Goal: Use online tool/utility

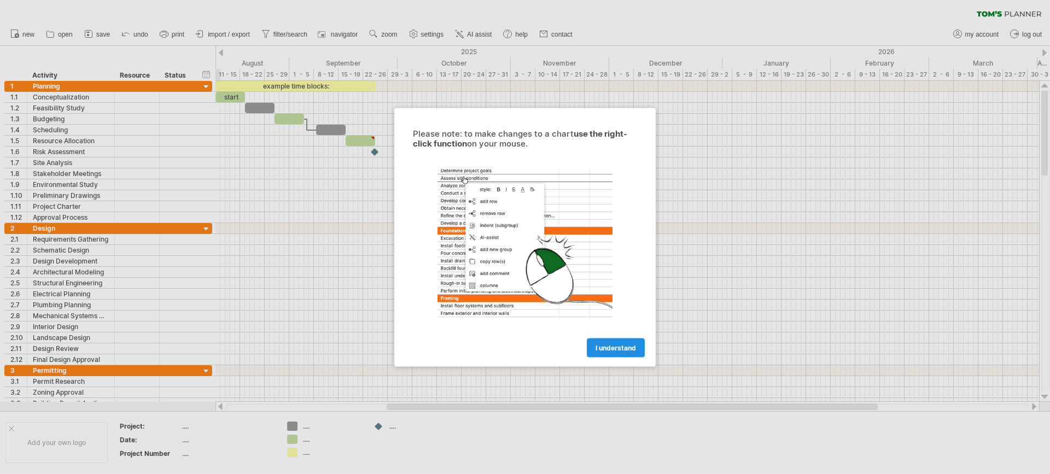
click at [618, 349] on span "I understand" at bounding box center [616, 348] width 40 height 8
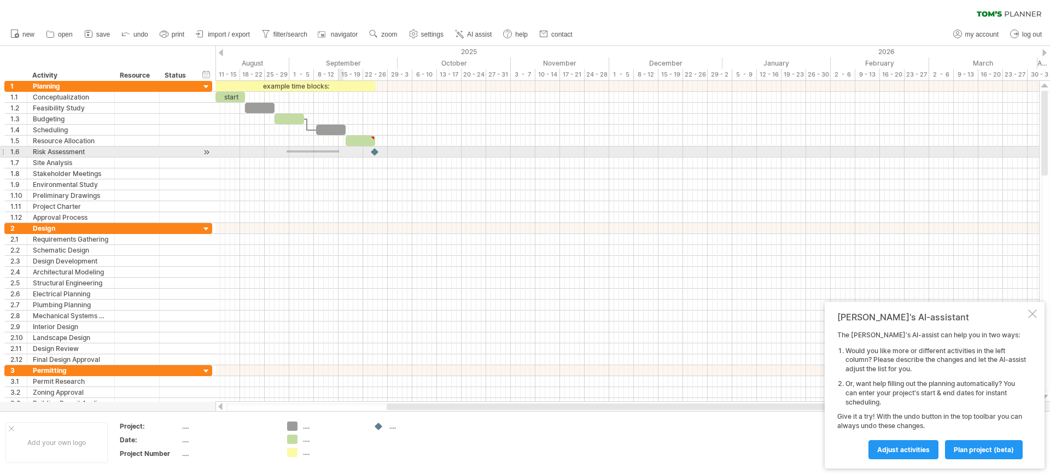
drag, startPoint x: 287, startPoint y: 150, endPoint x: 339, endPoint y: 153, distance: 52.6
click at [339, 153] on div at bounding box center [628, 152] width 824 height 11
drag, startPoint x: 377, startPoint y: 152, endPoint x: 423, endPoint y: 156, distance: 46.2
click at [423, 156] on div at bounding box center [422, 152] width 12 height 10
drag, startPoint x: 422, startPoint y: 152, endPoint x: 366, endPoint y: 150, distance: 55.8
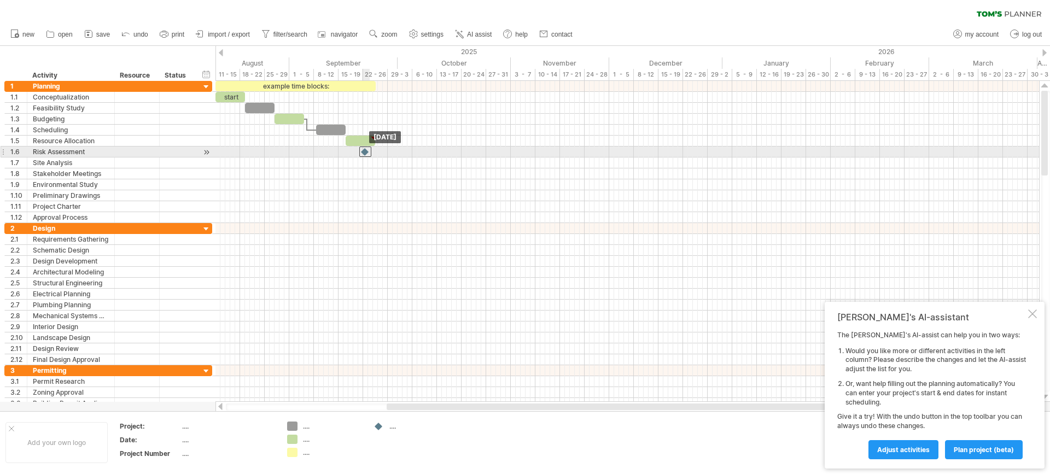
click at [366, 150] on div at bounding box center [365, 152] width 12 height 10
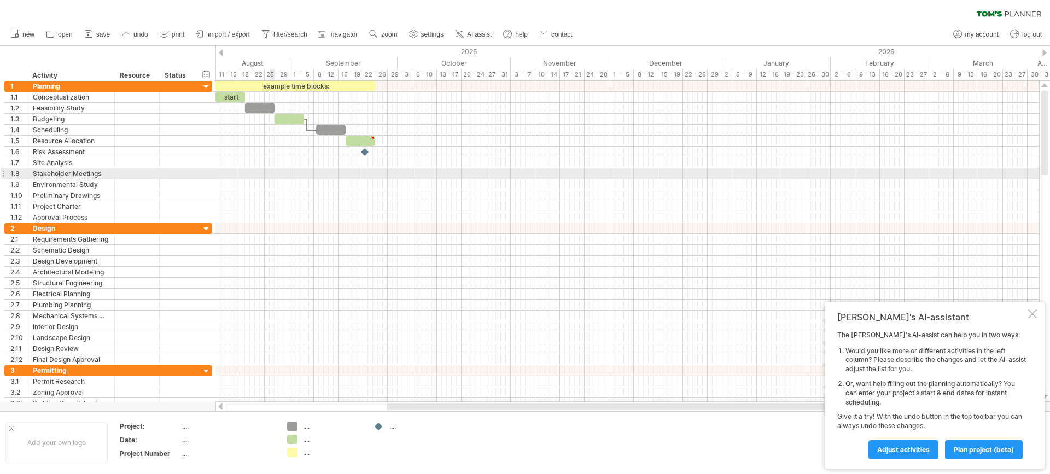
click at [274, 170] on div at bounding box center [628, 173] width 824 height 11
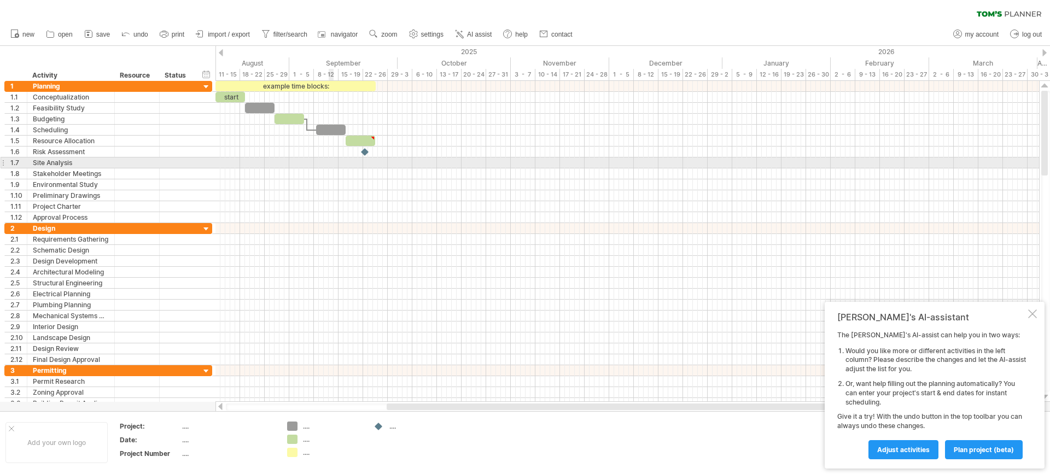
click at [331, 159] on div at bounding box center [628, 163] width 824 height 11
click at [332, 159] on div at bounding box center [628, 163] width 824 height 11
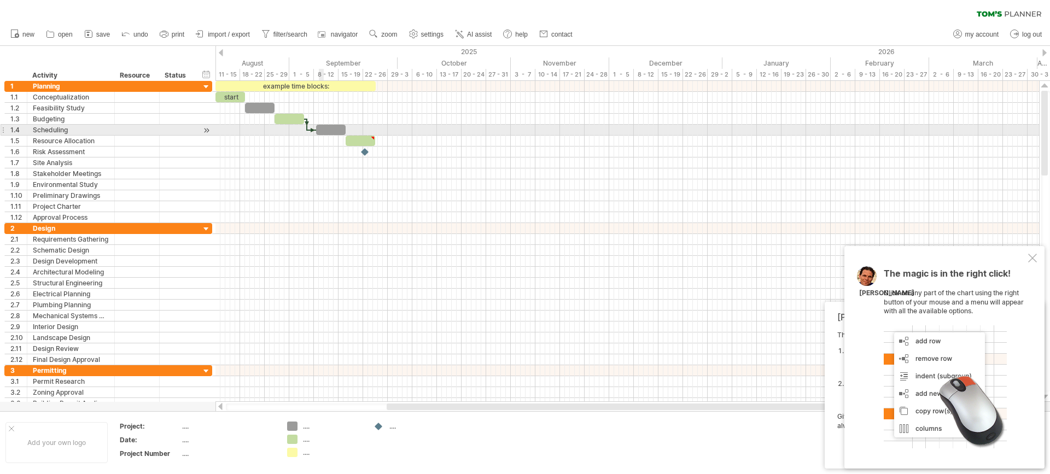
click at [323, 133] on div at bounding box center [331, 130] width 30 height 10
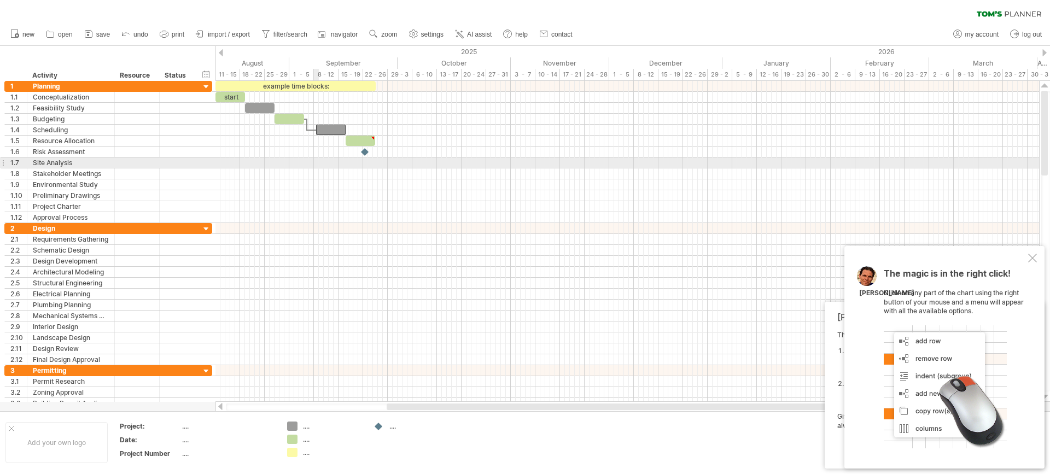
click at [313, 164] on div at bounding box center [628, 163] width 824 height 11
